Goal: Information Seeking & Learning: Learn about a topic

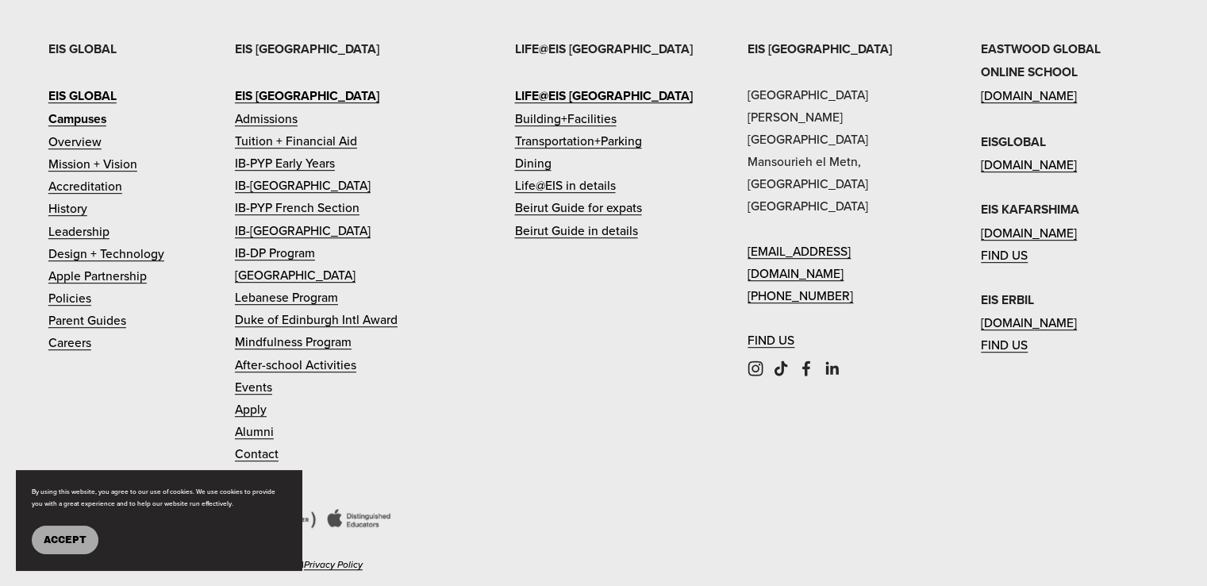
scroll to position [4119, 0]
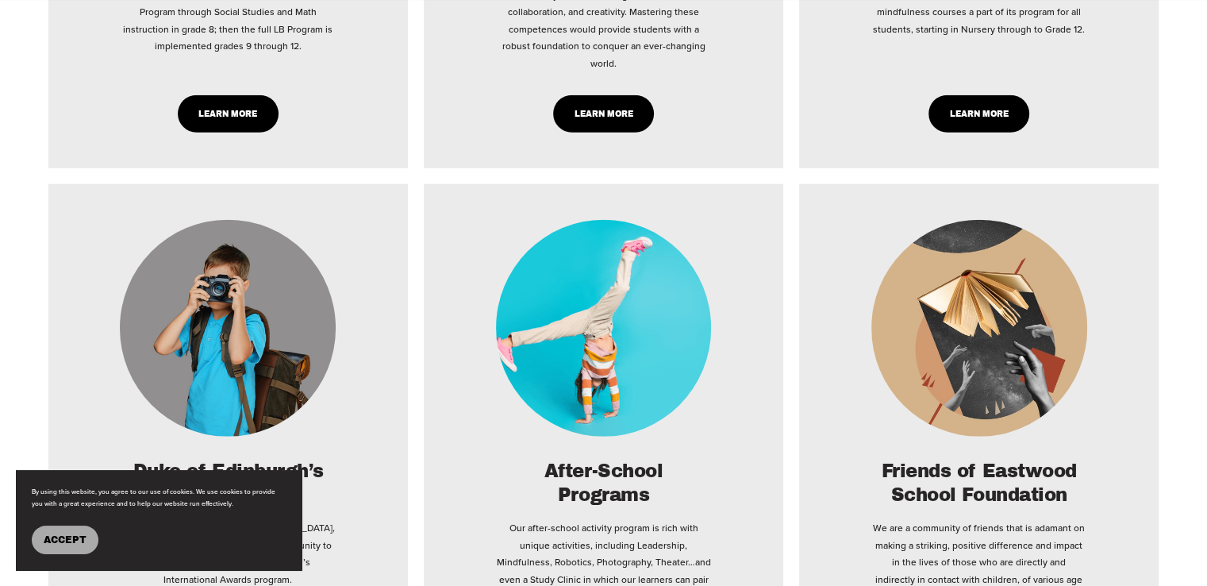
drag, startPoint x: 1198, startPoint y: 328, endPoint x: 1199, endPoint y: 296, distance: 31.8
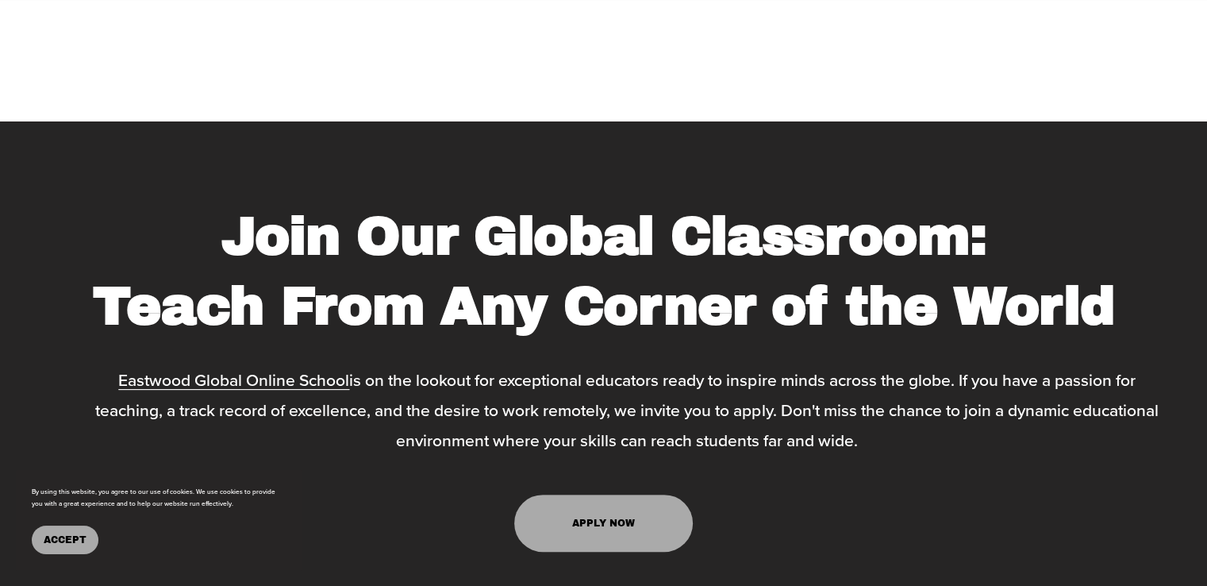
scroll to position [6941, 0]
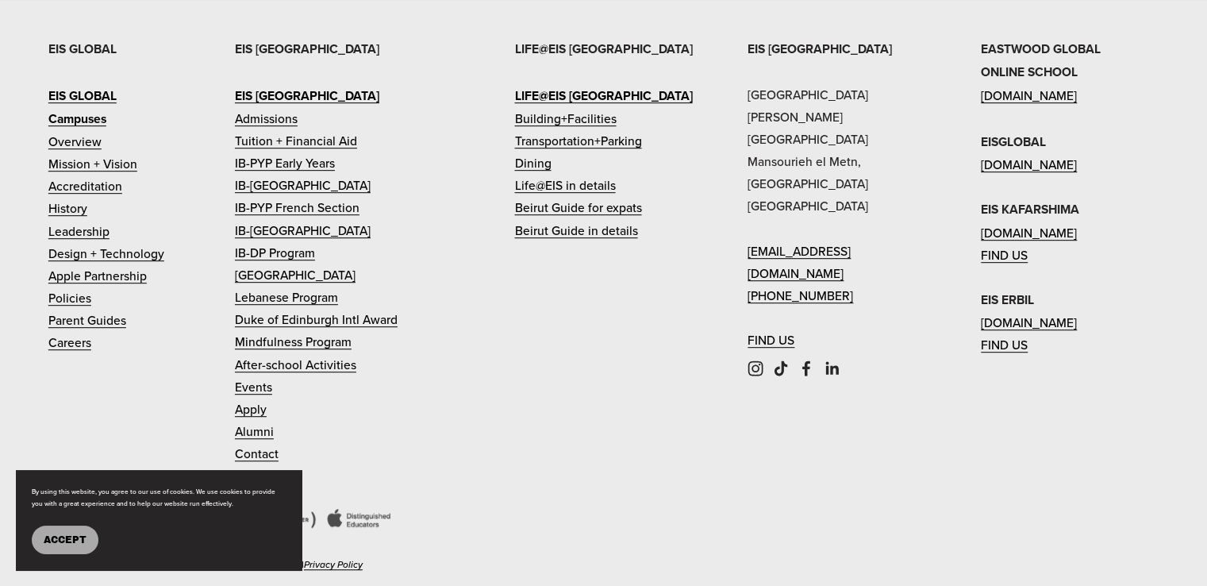
click at [467, 486] on div "EIS [GEOGRAPHIC_DATA] [PERSON_NAME][GEOGRAPHIC_DATA] [EMAIL_ADDRESS][DOMAIN_NAM…" at bounding box center [603, 324] width 1207 height 575
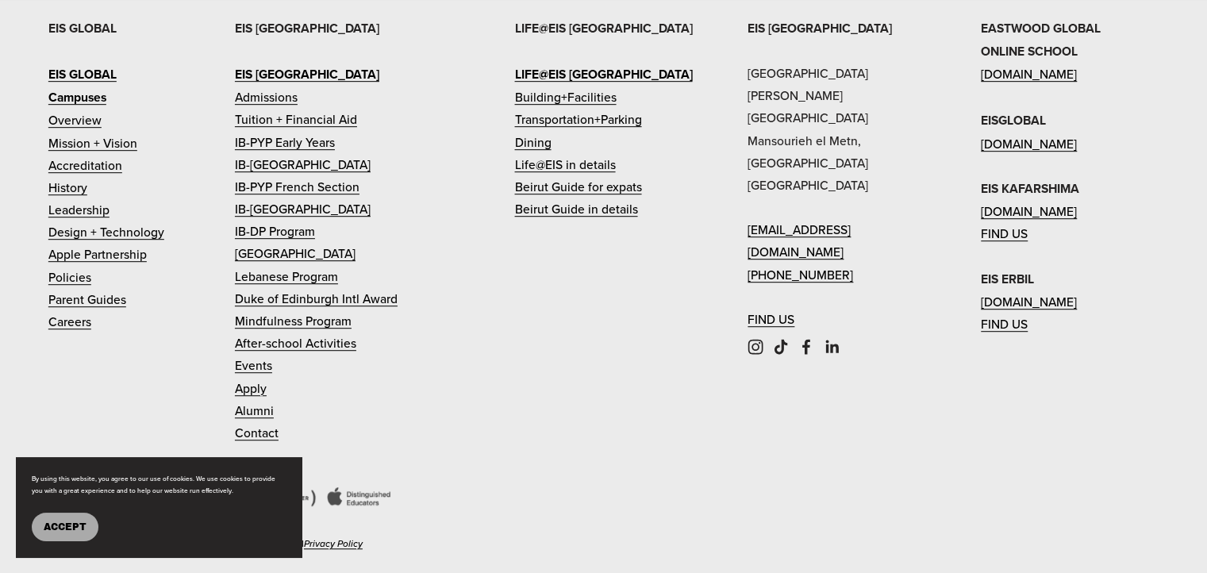
click at [467, 486] on div "🌞 Eastwood Summer Camp 2025 – [GEOGRAPHIC_DATA] Most Enriching Summer Experienc…" at bounding box center [604, 400] width 452 height 467
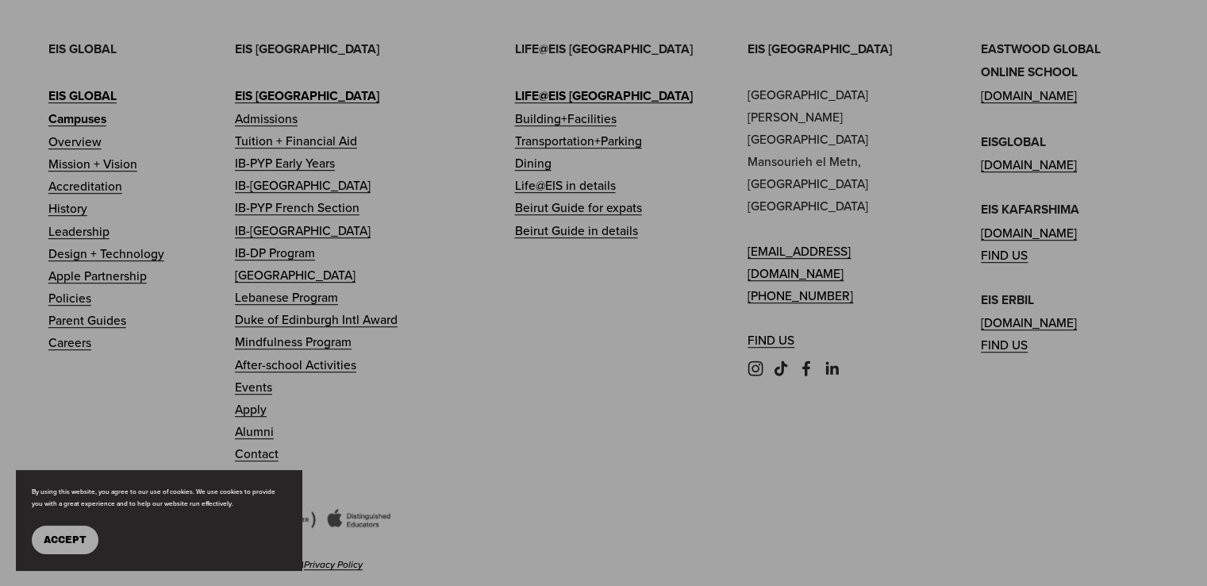
click at [467, 485] on div "🌞 Eastwood Summer Camp 2025 – [GEOGRAPHIC_DATA] Most Enriching Summer Experienc…" at bounding box center [604, 406] width 452 height 422
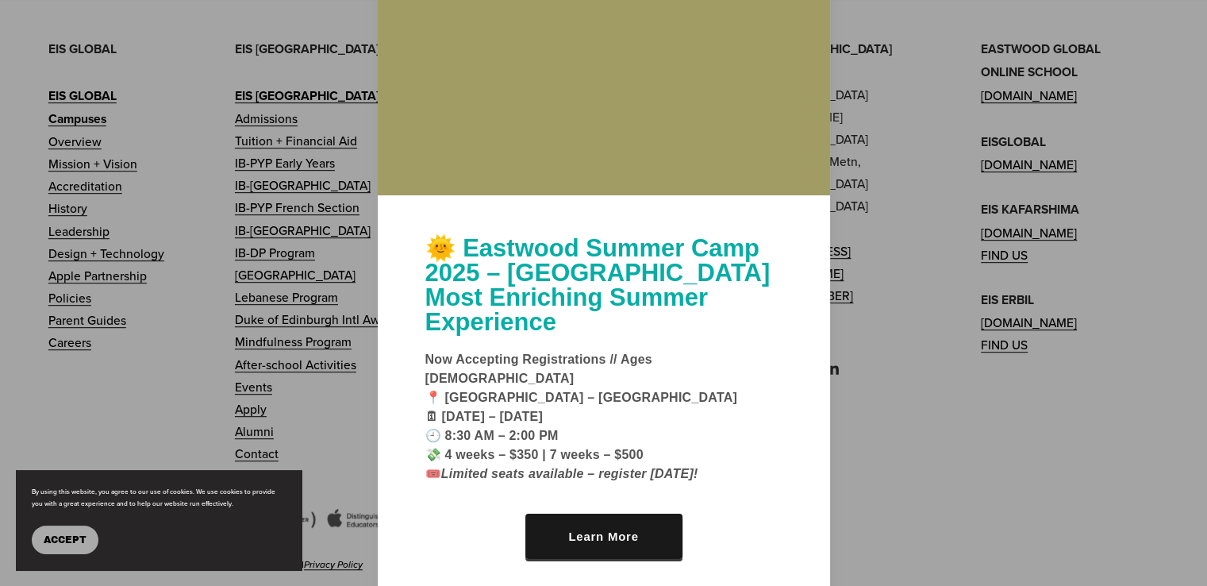
click at [955, 457] on div at bounding box center [603, 293] width 1207 height 586
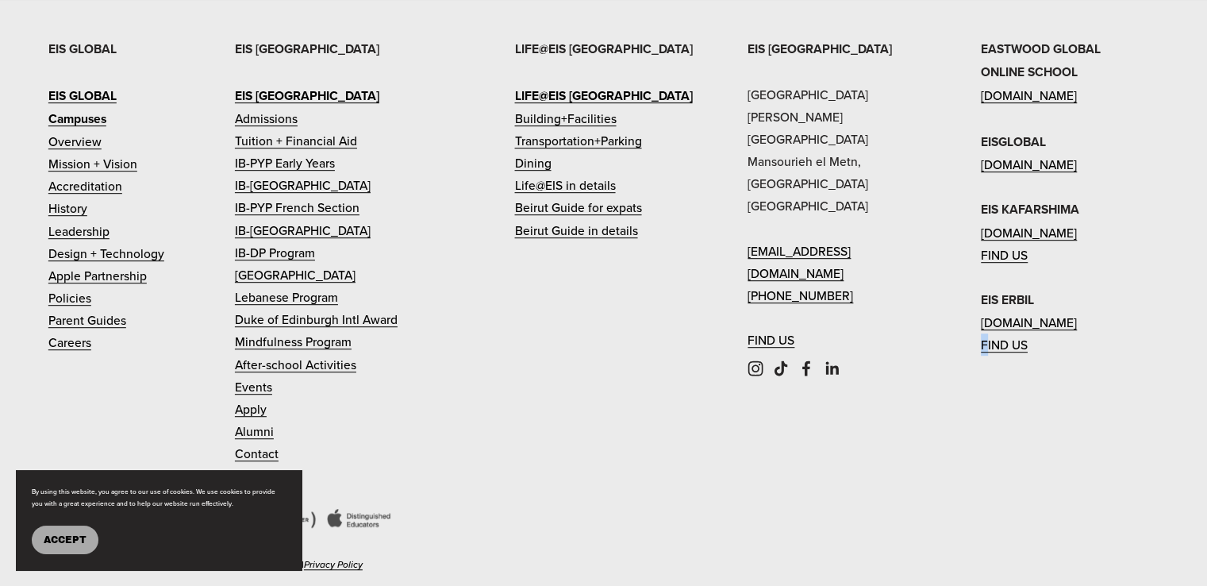
drag, startPoint x: 955, startPoint y: 457, endPoint x: 960, endPoint y: 448, distance: 10.7
click at [959, 453] on div "EIS [GEOGRAPHIC_DATA] [PERSON_NAME][GEOGRAPHIC_DATA] [EMAIL_ADDRESS][DOMAIN_NAM…" at bounding box center [603, 324] width 1207 height 575
click at [144, 37] on p "EIS GLOBAL EIS GLOBAL Campuses Overview Mission + Vision Accreditation History …" at bounding box center [113, 195] width 131 height 316
